Goal: Navigation & Orientation: Find specific page/section

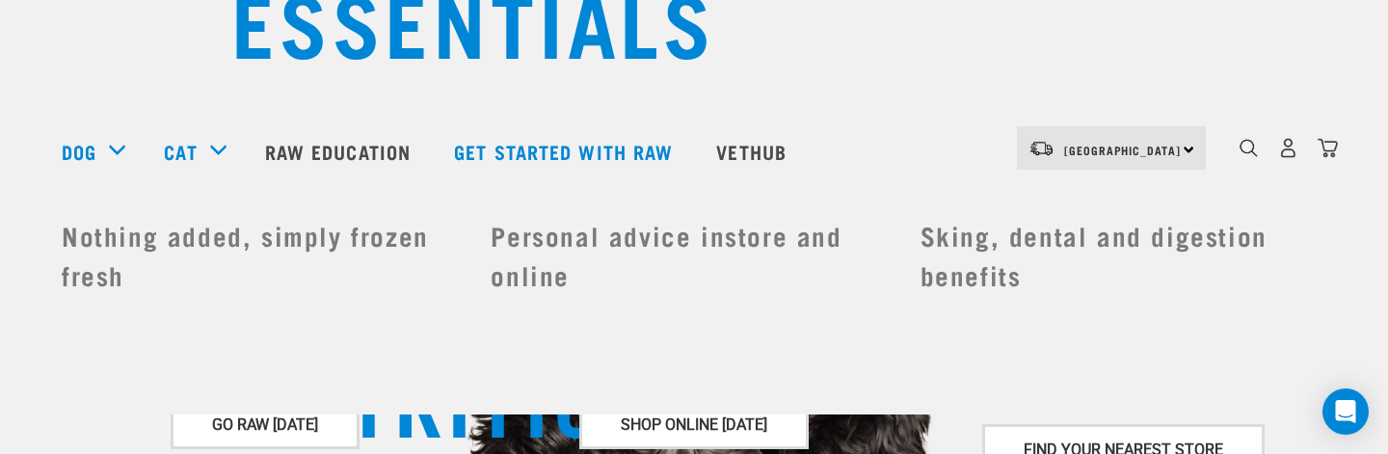
click at [1239, 151] on div "dropdown navigation" at bounding box center [1249, 148] width 20 height 20
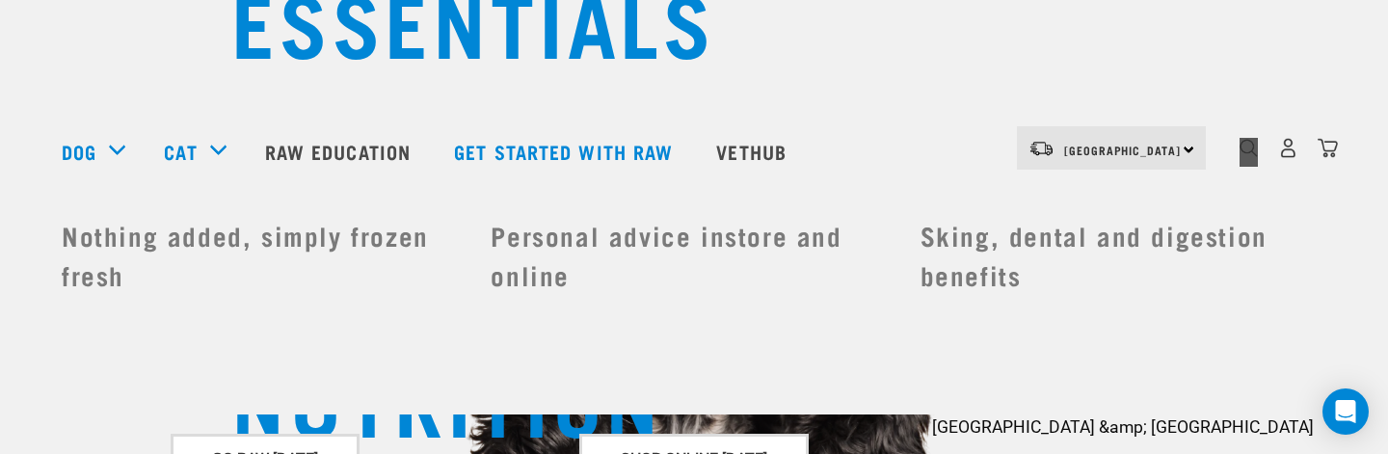
click at [1239, 151] on div "dropdown navigation" at bounding box center [1249, 148] width 20 height 20
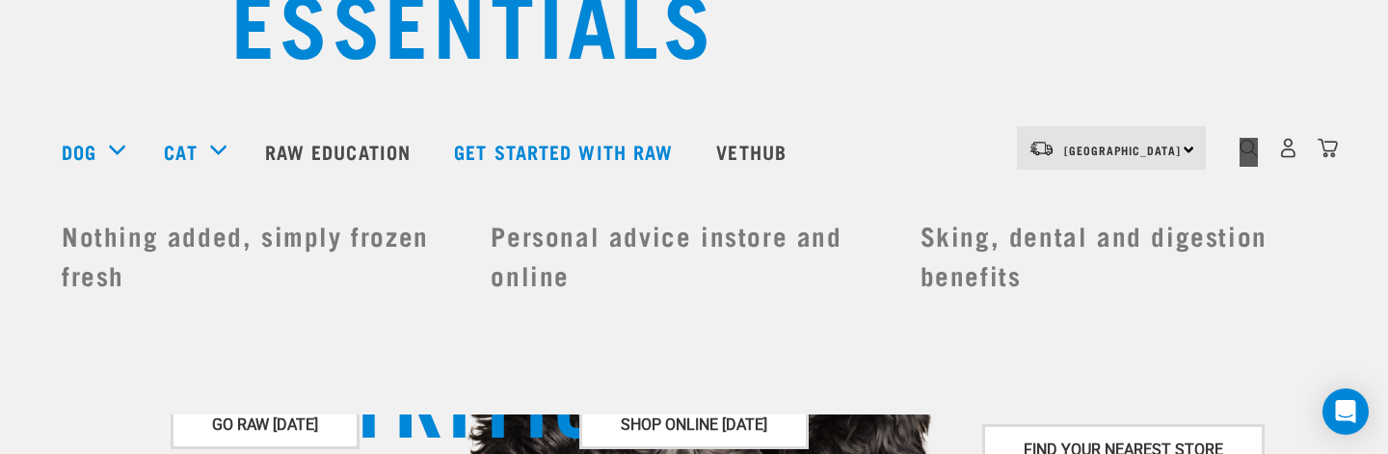
click at [1237, 200] on ul "Home New Home" at bounding box center [694, 210] width 1265 height 20
